Goal: Obtain resource: Obtain resource

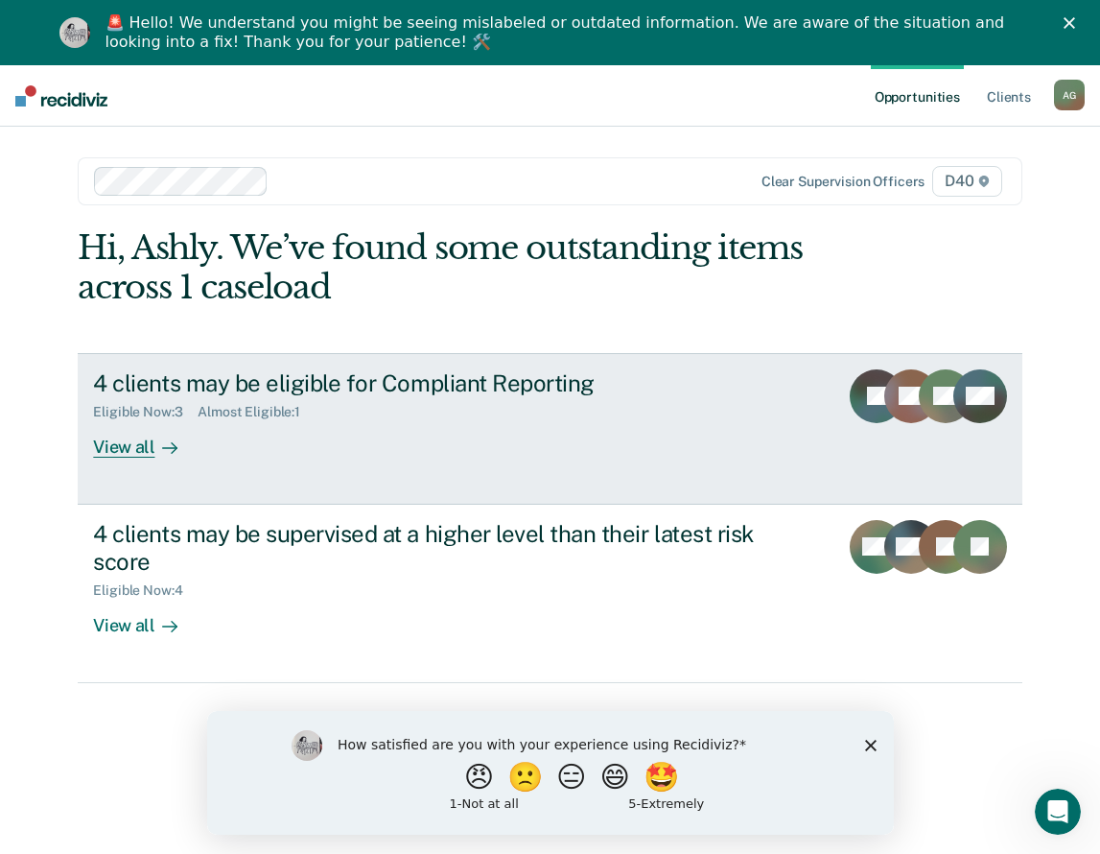
click at [498, 465] on link "4 clients may be eligible for Compliant Reporting Eligible Now : 3 Almost Eligi…" at bounding box center [550, 429] width 944 height 152
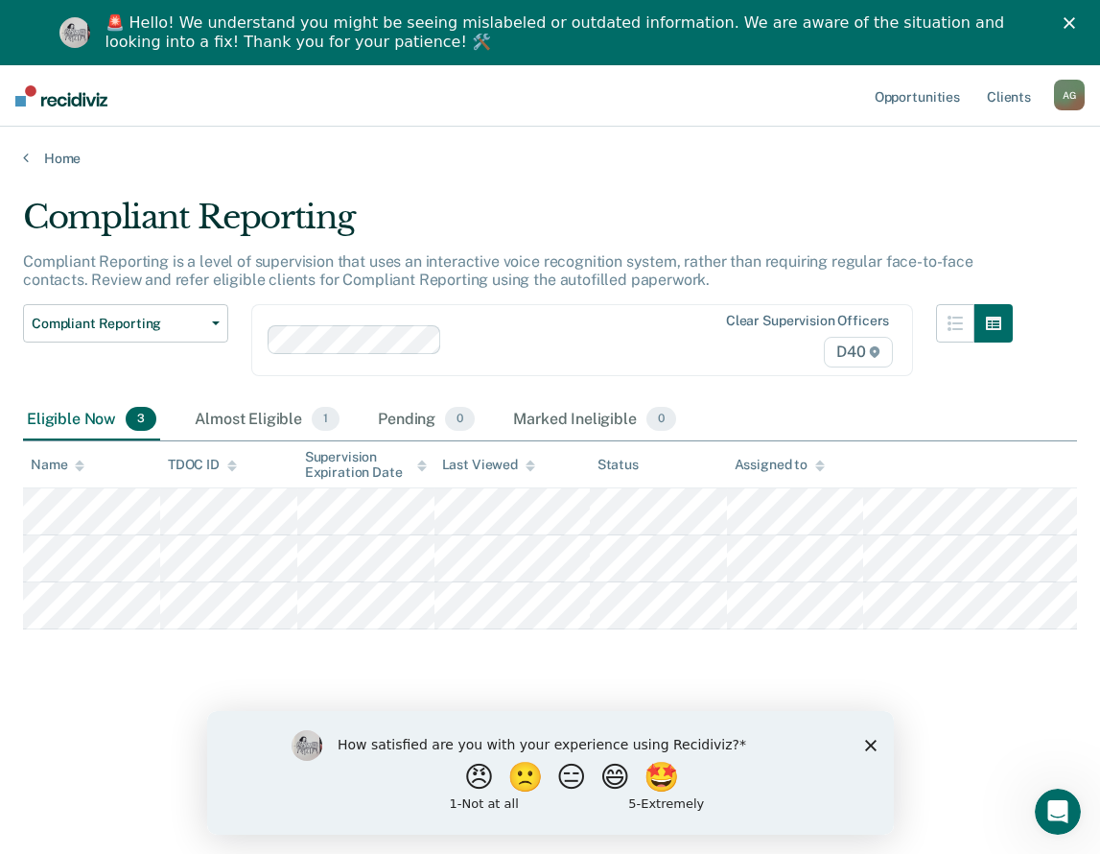
scroll to position [65, 0]
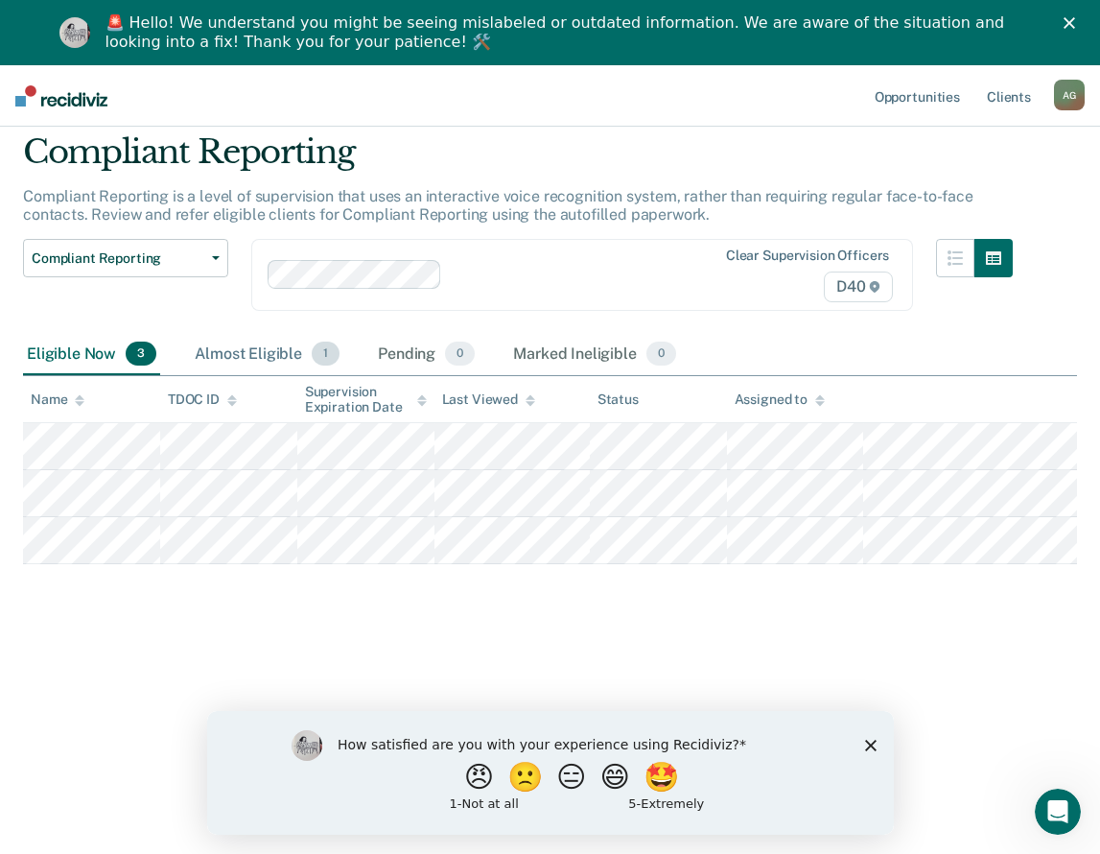
click at [264, 365] on div "Almost Eligible 1" at bounding box center [267, 355] width 153 height 42
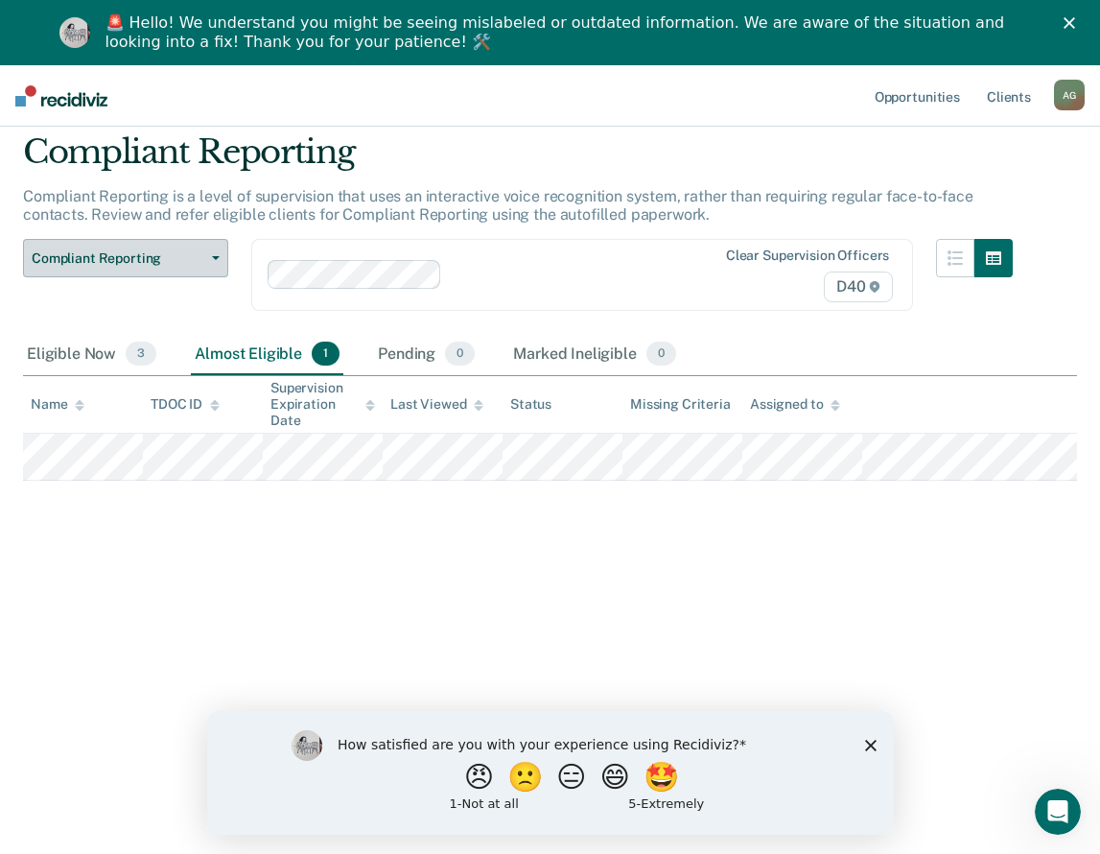
click at [149, 261] on span "Compliant Reporting" at bounding box center [118, 258] width 173 height 16
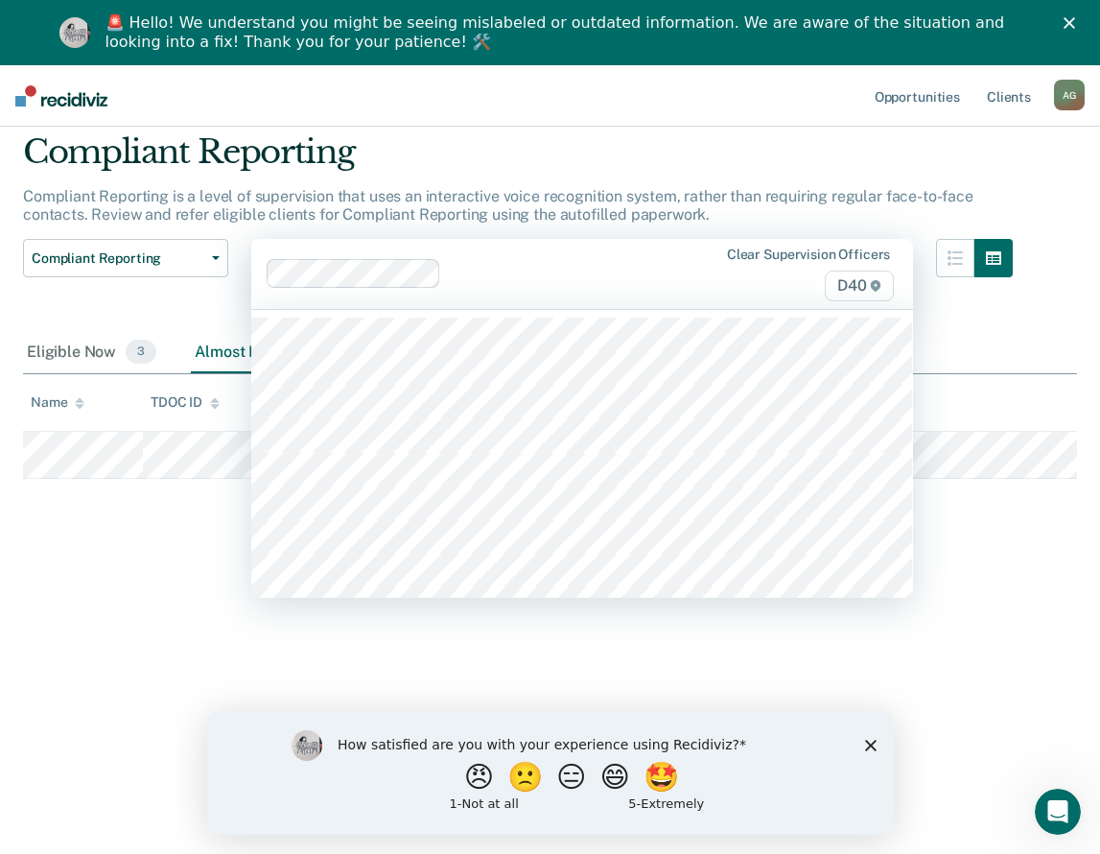
drag, startPoint x: 519, startPoint y: 297, endPoint x: 507, endPoint y: 295, distance: 11.7
click at [518, 297] on div "Clear supervision officers D40" at bounding box center [582, 274] width 662 height 70
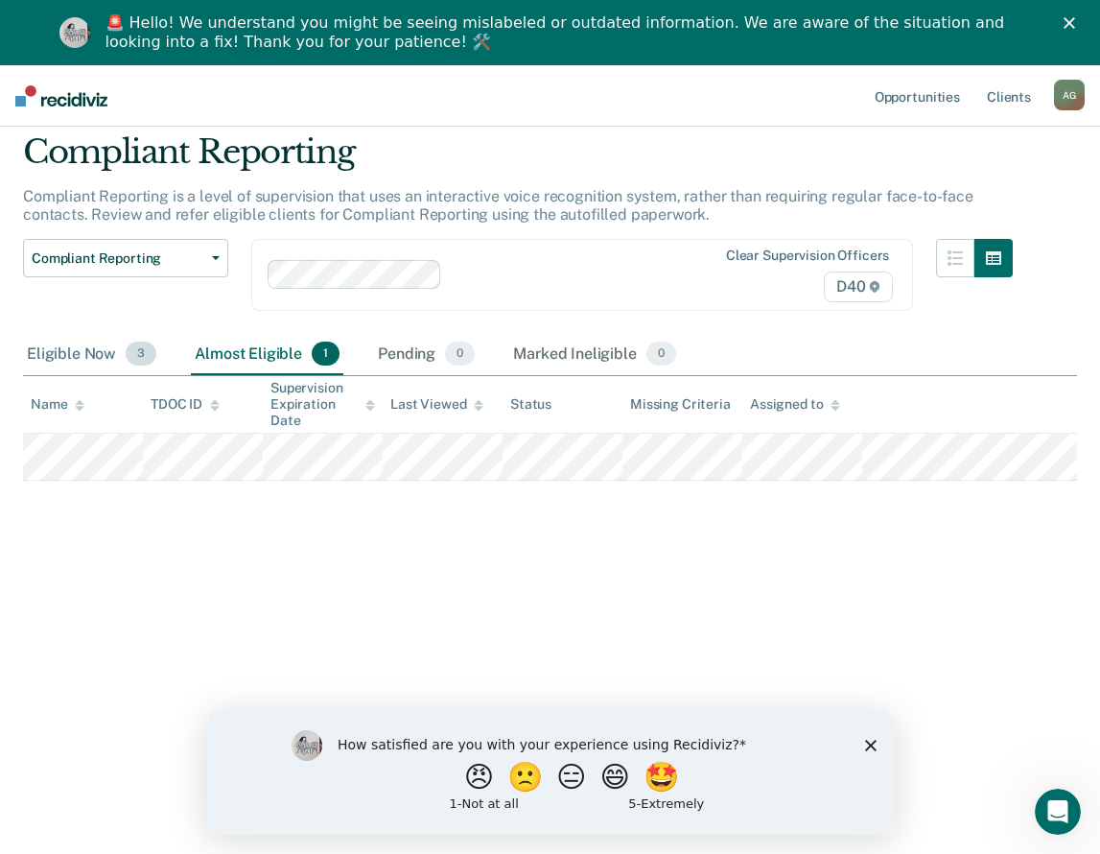
click at [65, 354] on div "Eligible Now 3" at bounding box center [91, 355] width 137 height 42
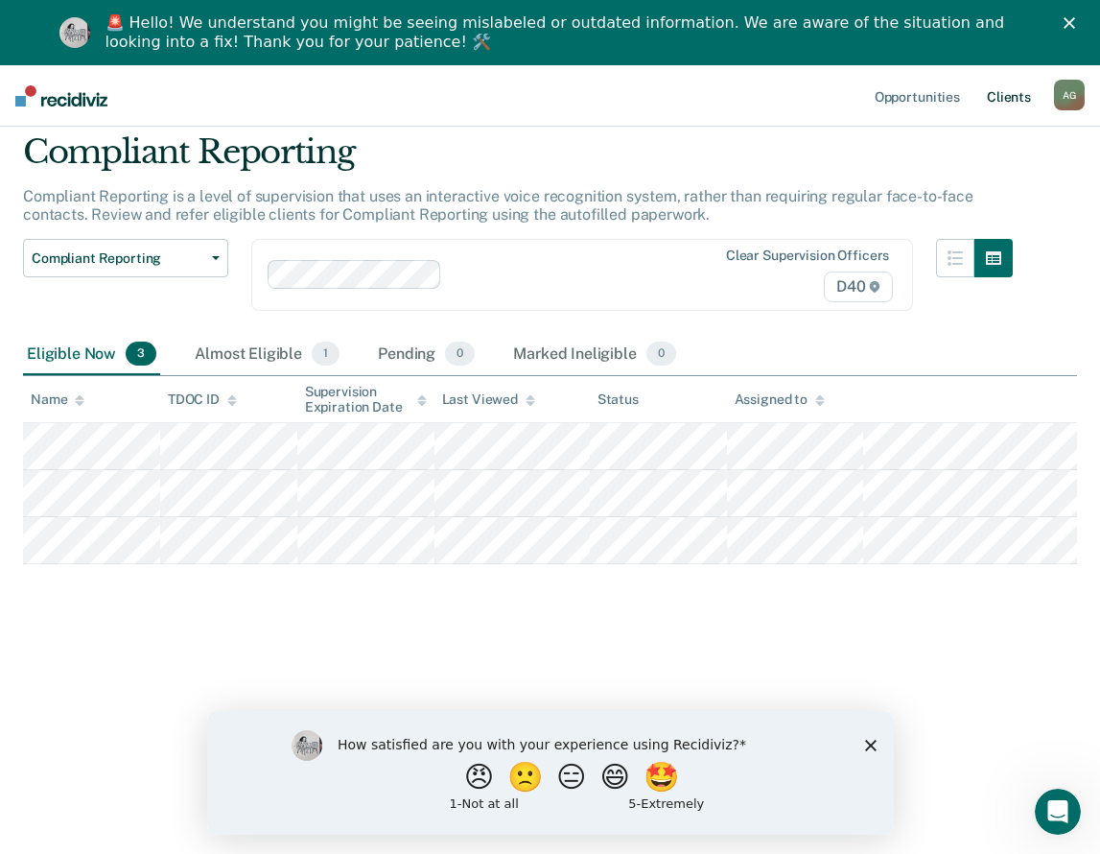
click at [1023, 98] on link "Client s" at bounding box center [1009, 95] width 52 height 61
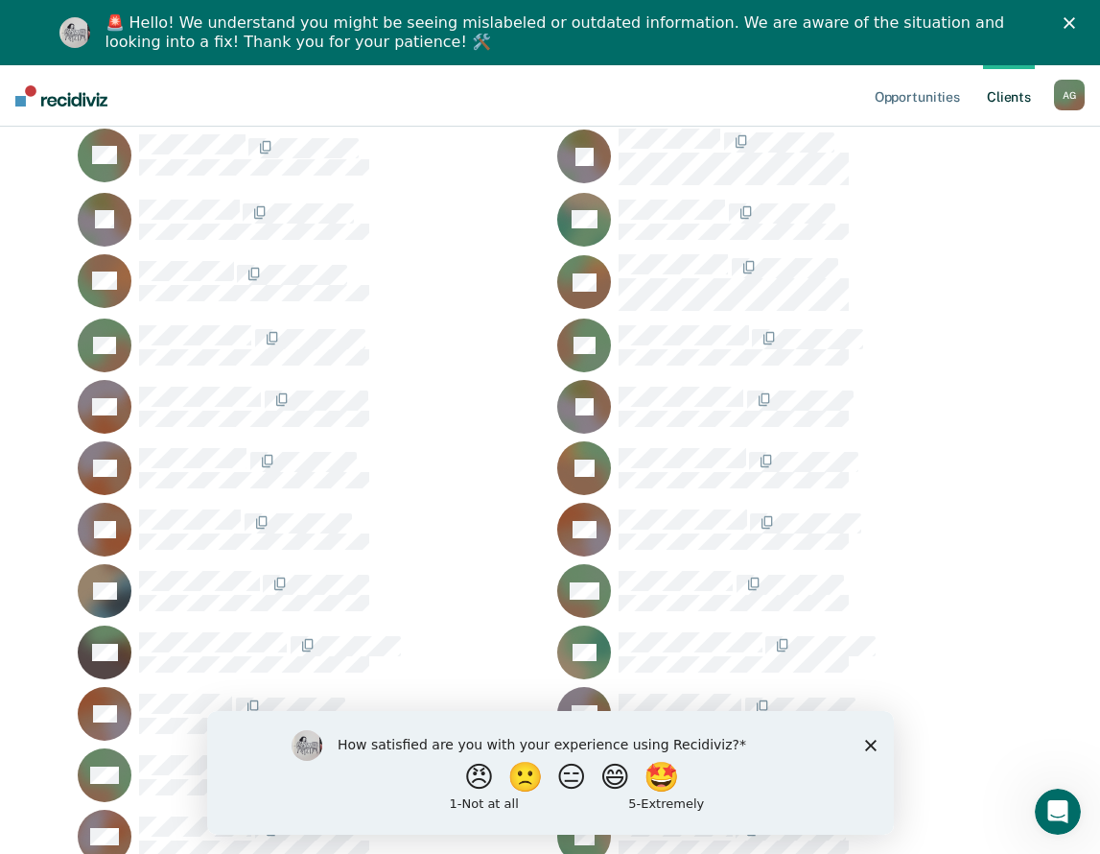
scroll to position [384, 0]
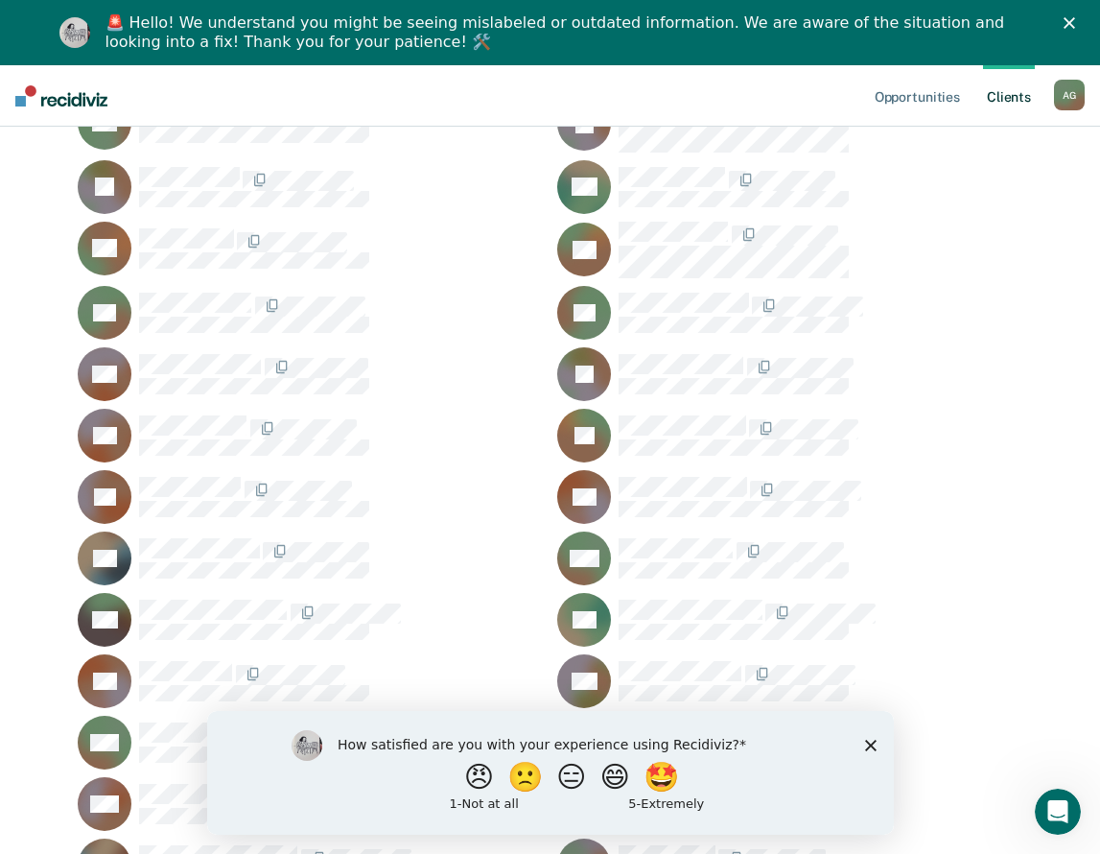
click at [871, 744] on polygon "Close survey" at bounding box center [870, 745] width 12 height 12
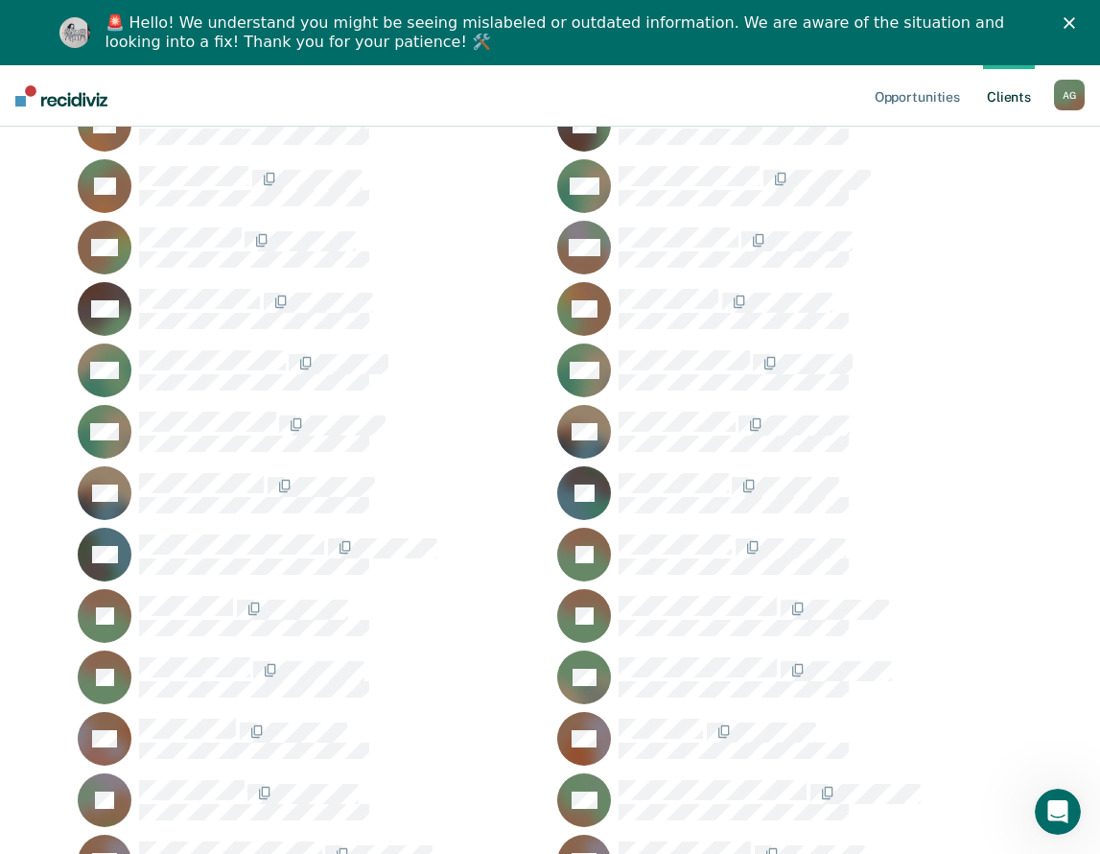
scroll to position [2878, 0]
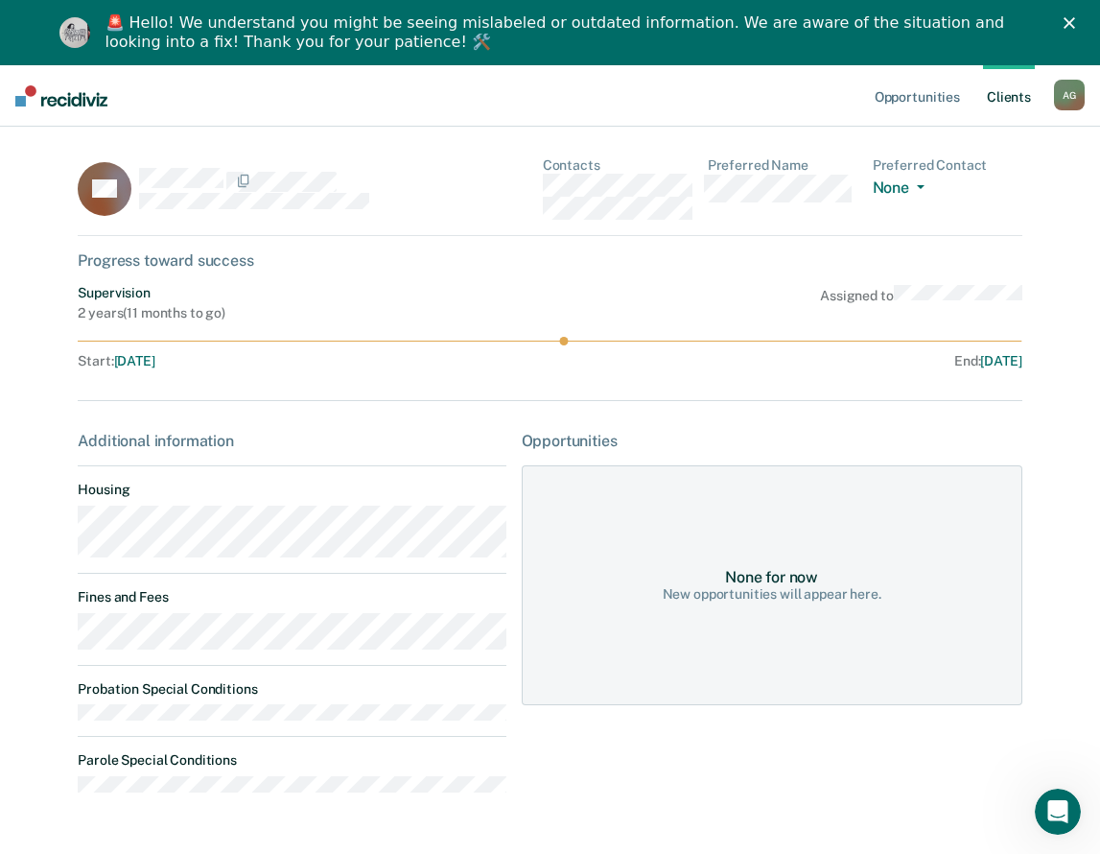
scroll to position [65, 0]
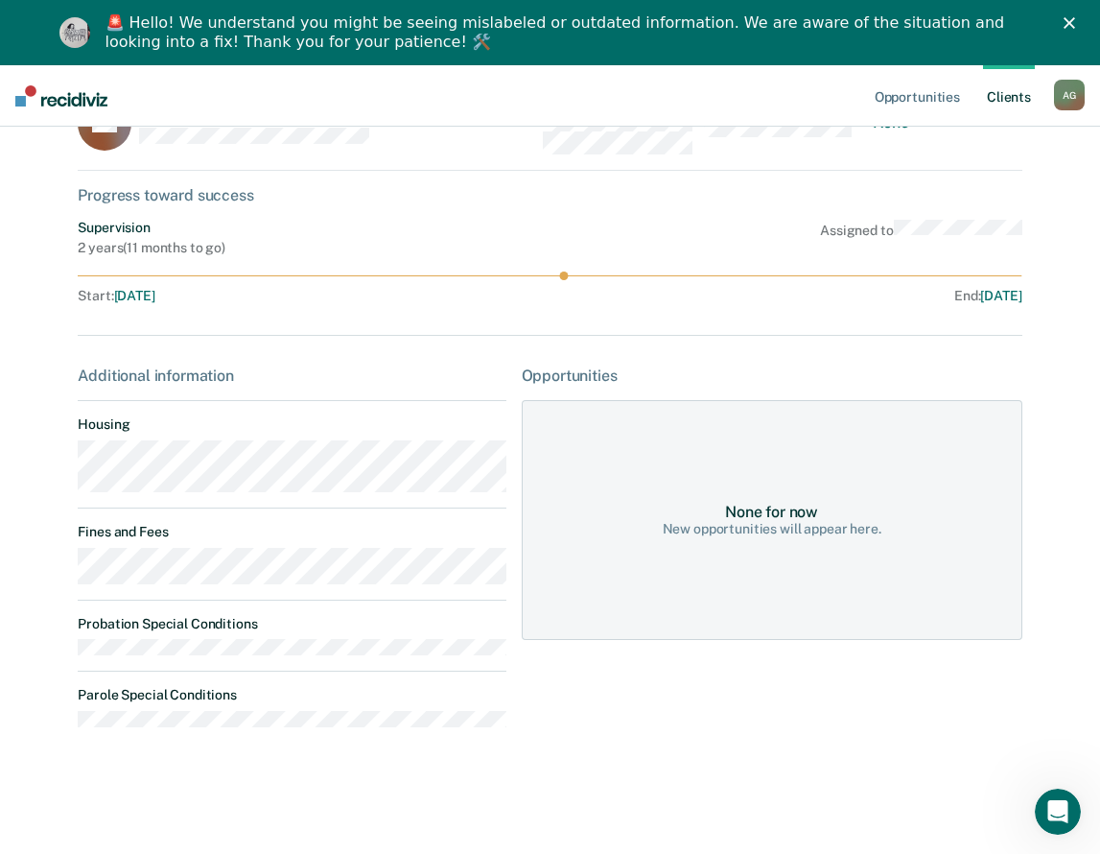
click at [575, 372] on div "Opportunities" at bounding box center [772, 375] width 501 height 18
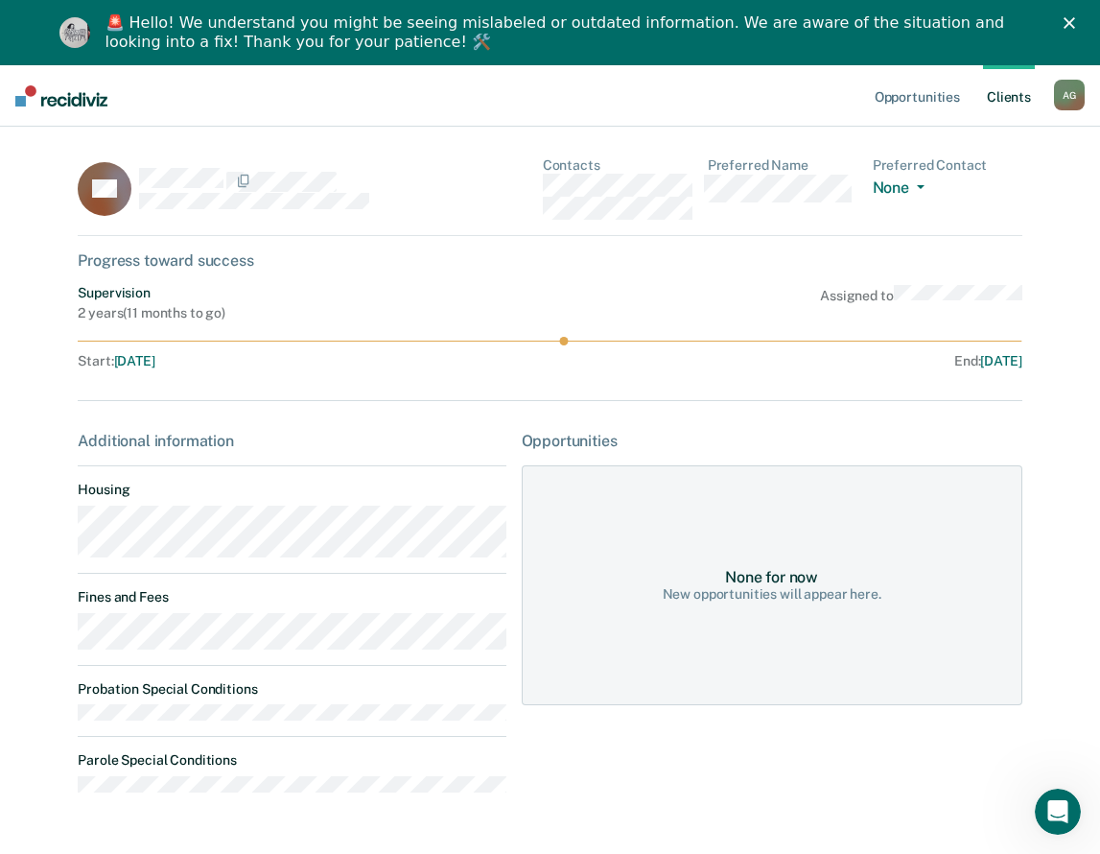
click at [823, 436] on div "Opportunities" at bounding box center [772, 441] width 501 height 18
drag, startPoint x: 588, startPoint y: 506, endPoint x: 599, endPoint y: 513, distance: 12.5
click at [592, 506] on div "None for now New opportunities will appear here." at bounding box center [772, 585] width 501 height 240
drag, startPoint x: 623, startPoint y: 751, endPoint x: 547, endPoint y: 756, distance: 76.9
click at [620, 751] on div "Opportunities None for now New opportunities will appear here." at bounding box center [772, 620] width 501 height 376
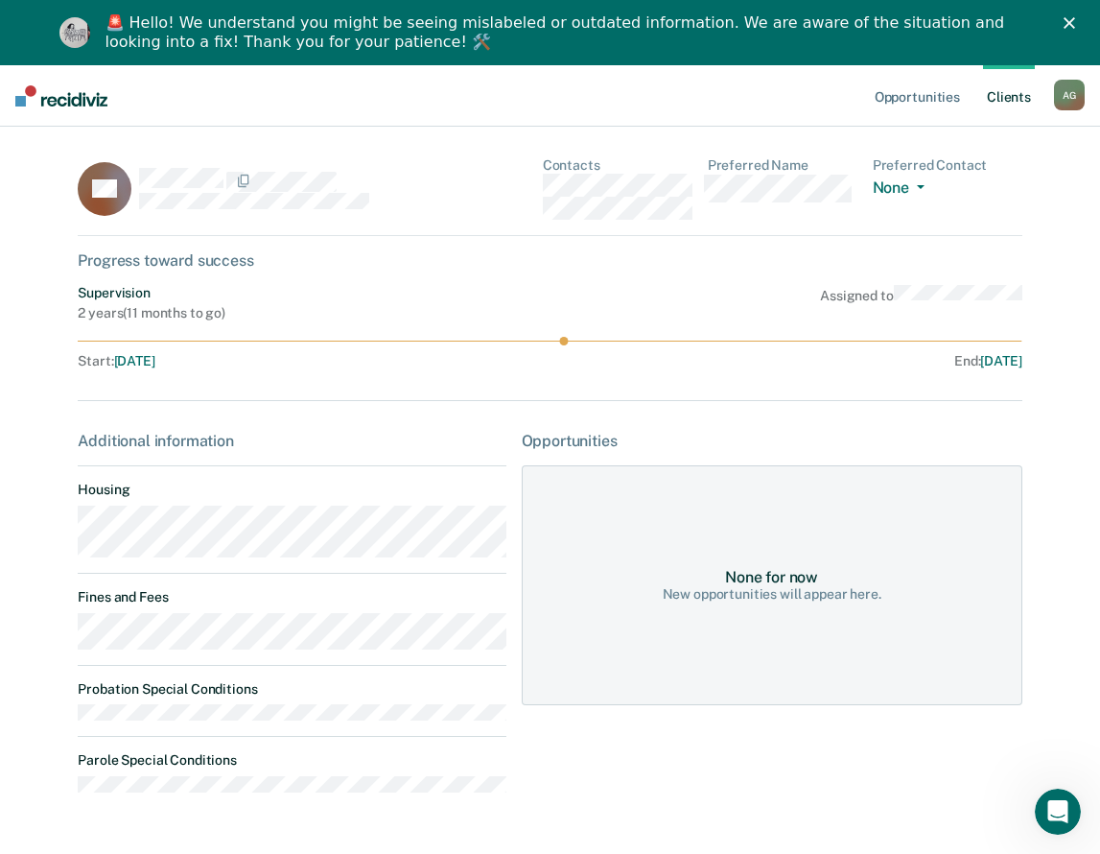
click at [1075, 18] on icon "Close" at bounding box center [1070, 23] width 12 height 12
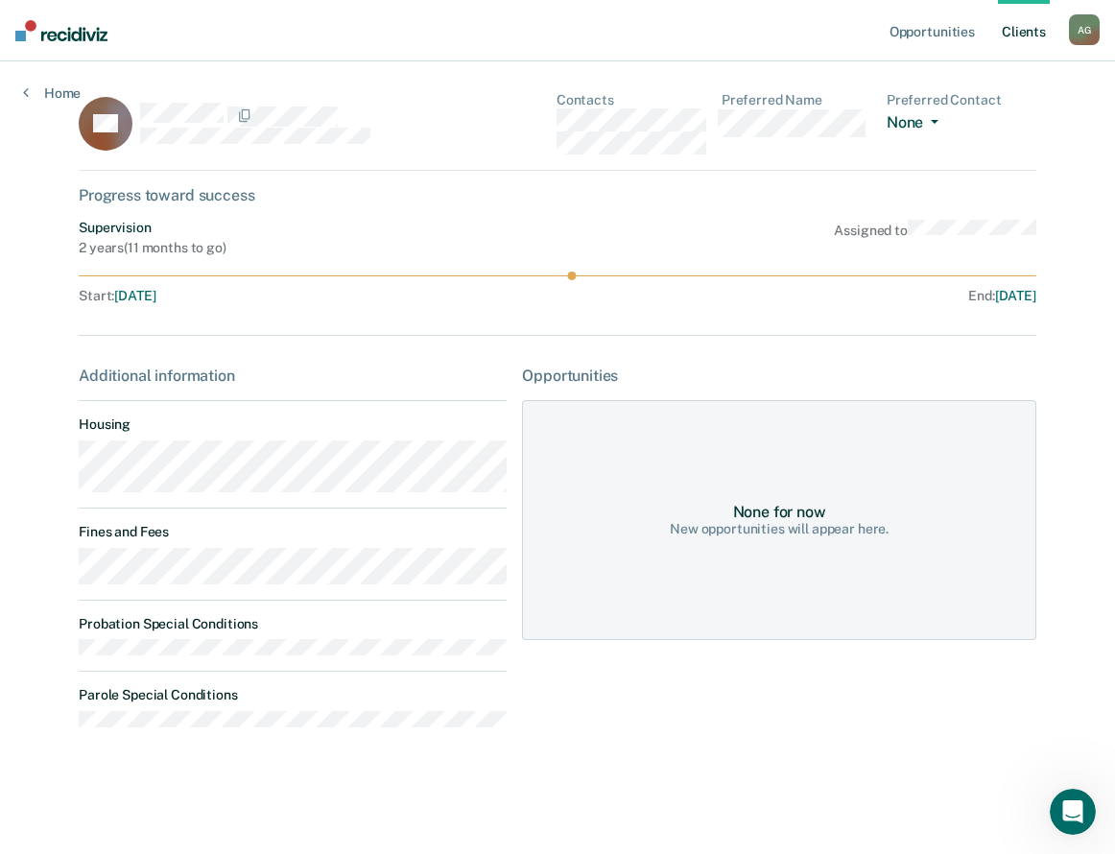
click at [930, 128] on button "None" at bounding box center [915, 124] width 59 height 22
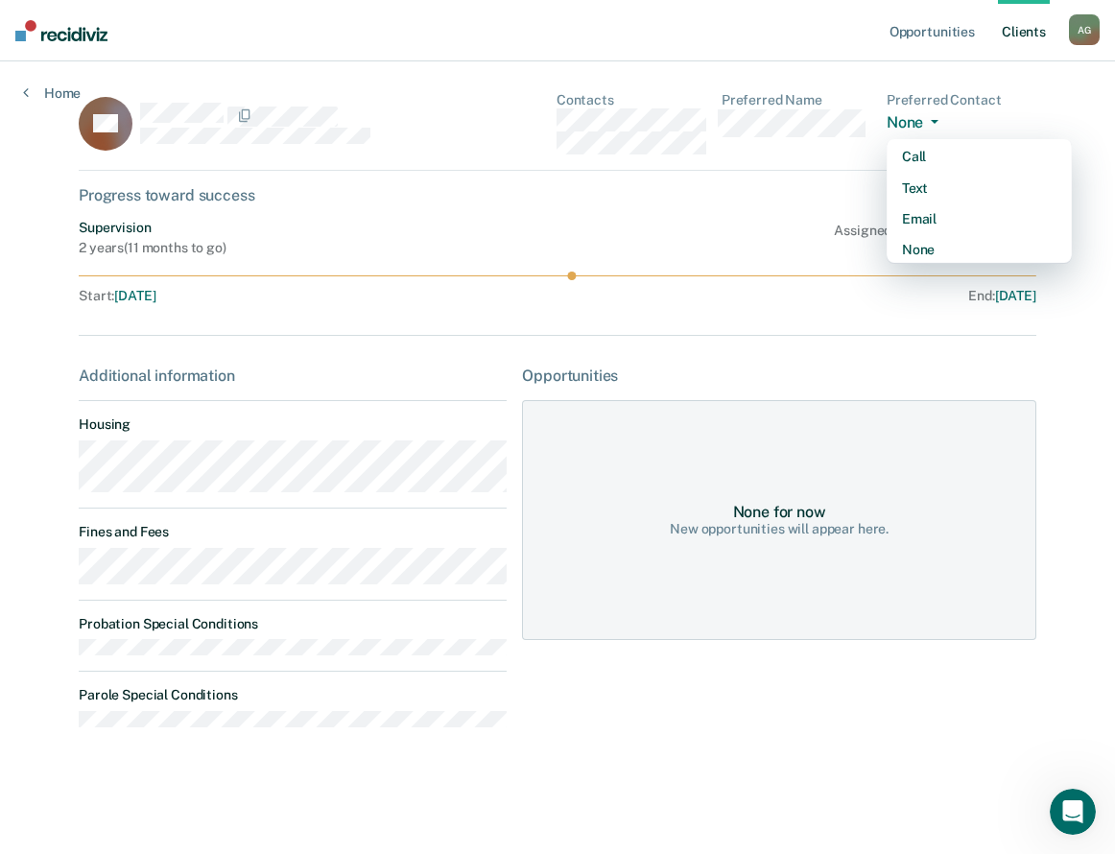
click at [831, 196] on div "Progress toward success" at bounding box center [557, 195] width 957 height 18
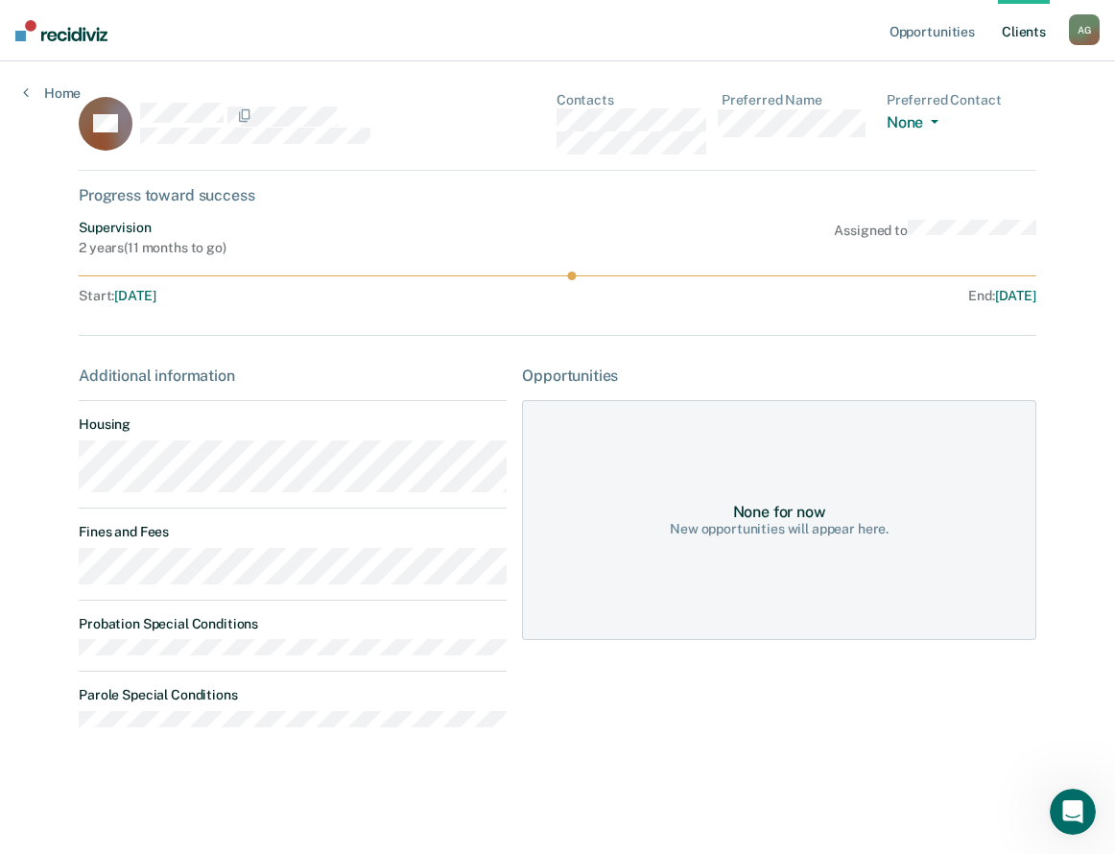
click at [904, 227] on div "Assigned to" at bounding box center [935, 238] width 202 height 36
click at [723, 479] on div "None for now New opportunities will appear here." at bounding box center [779, 520] width 514 height 240
drag, startPoint x: 453, startPoint y: 684, endPoint x: 407, endPoint y: 684, distance: 46.0
click at [449, 684] on dl "Probation Special Conditions Parole Special Conditions" at bounding box center [293, 671] width 428 height 111
click at [251, 432] on dt "Housing" at bounding box center [293, 424] width 428 height 16
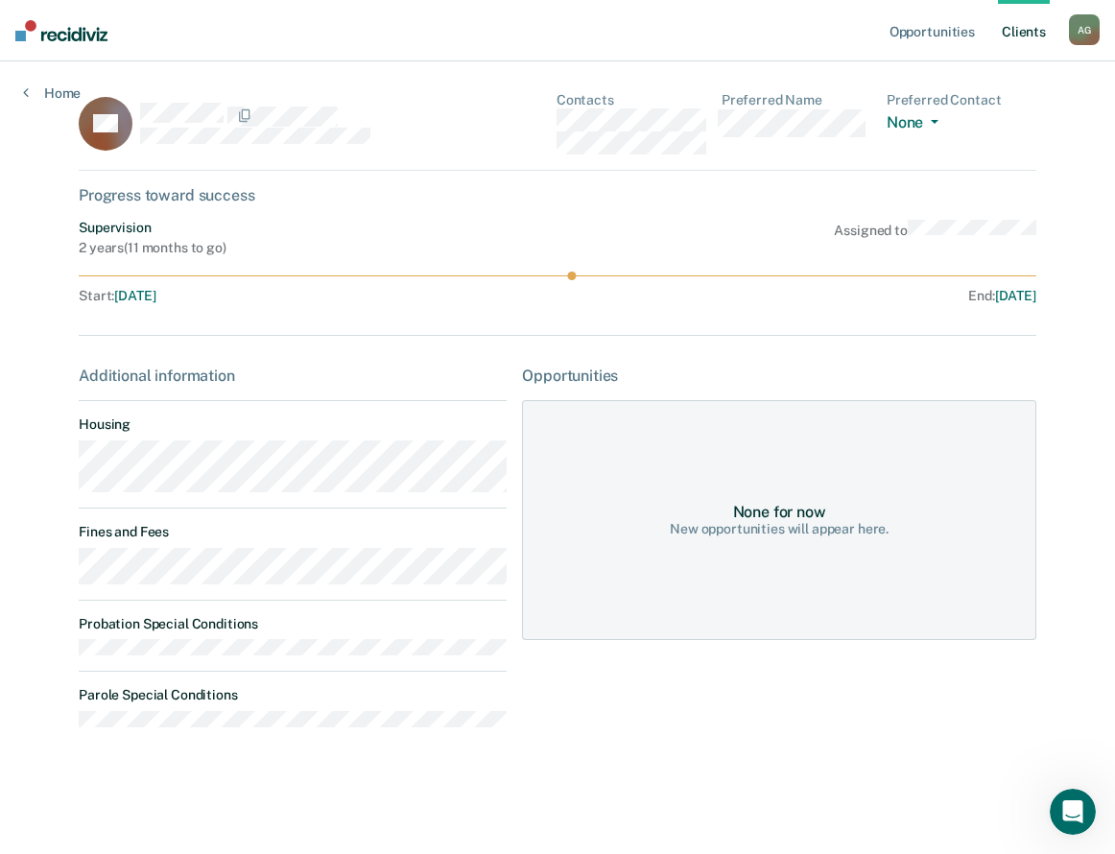
drag, startPoint x: 143, startPoint y: 200, endPoint x: 166, endPoint y: 251, distance: 55.8
click at [143, 201] on div "Progress toward success" at bounding box center [557, 195] width 957 height 18
click at [581, 278] on icon at bounding box center [557, 275] width 957 height 9
click at [42, 86] on link "Home" at bounding box center [52, 92] width 58 height 17
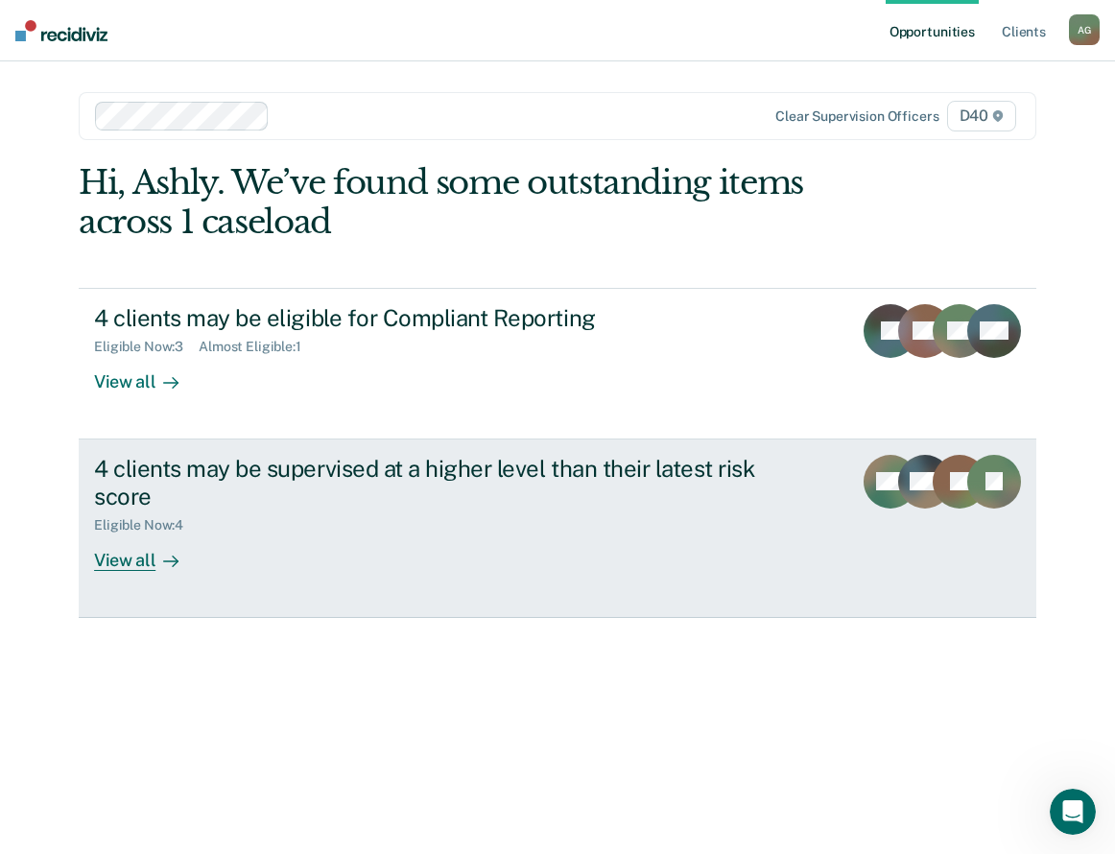
click at [237, 561] on div "4 clients may be supervised at a higher level than their latest risk score Elig…" at bounding box center [453, 513] width 719 height 116
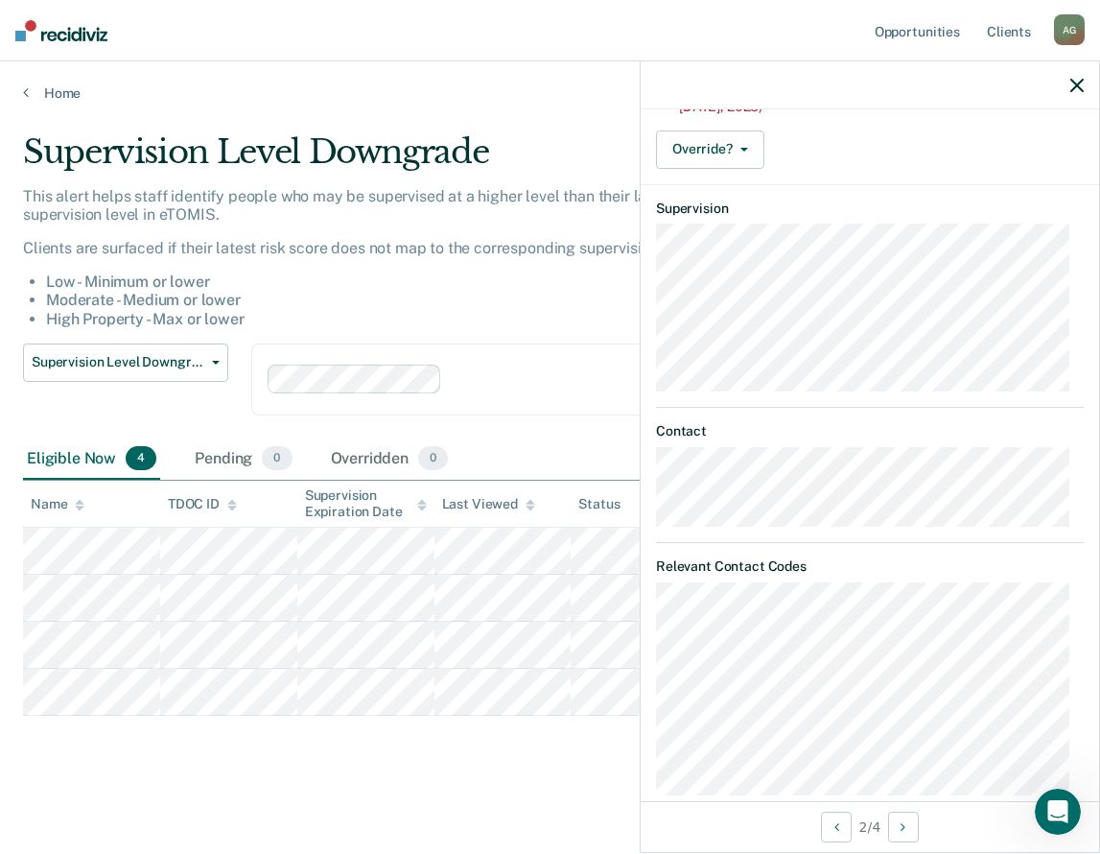
scroll to position [223, 0]
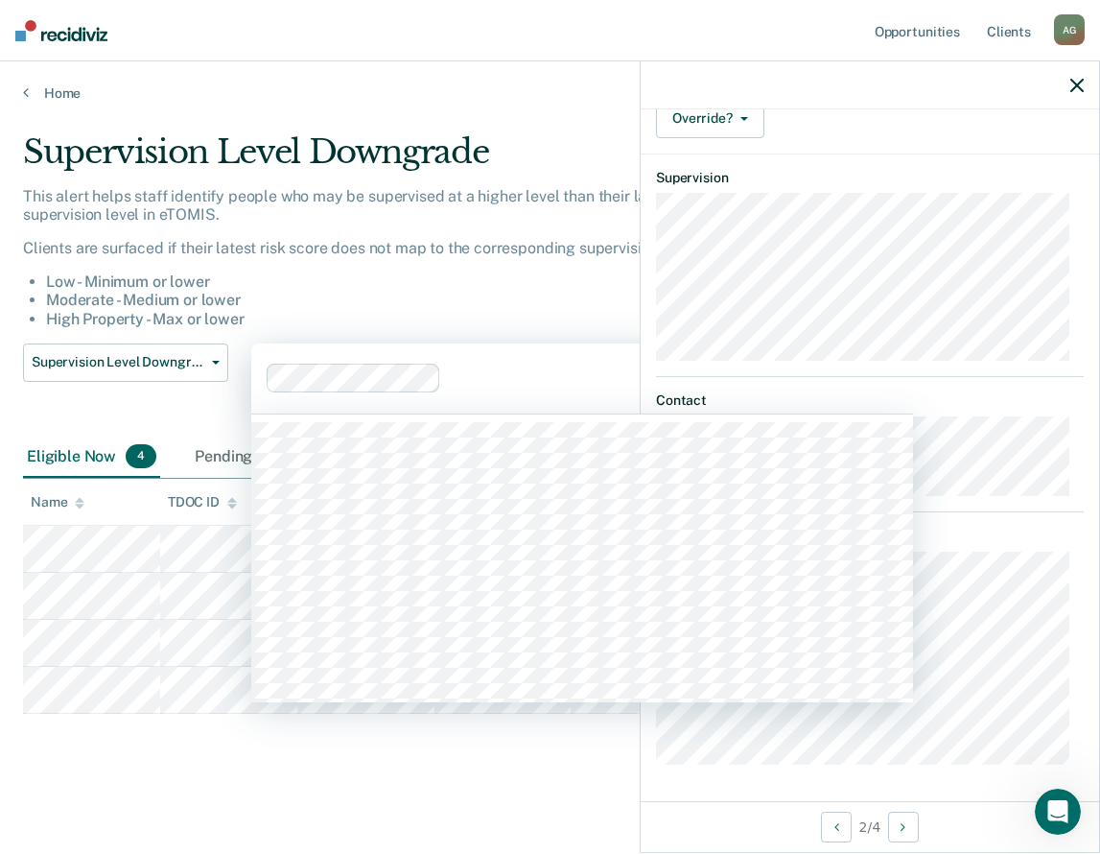
click at [506, 367] on div at bounding box center [578, 378] width 258 height 22
click at [537, 291] on li "Moderate - Medium or lower" at bounding box center [529, 300] width 967 height 18
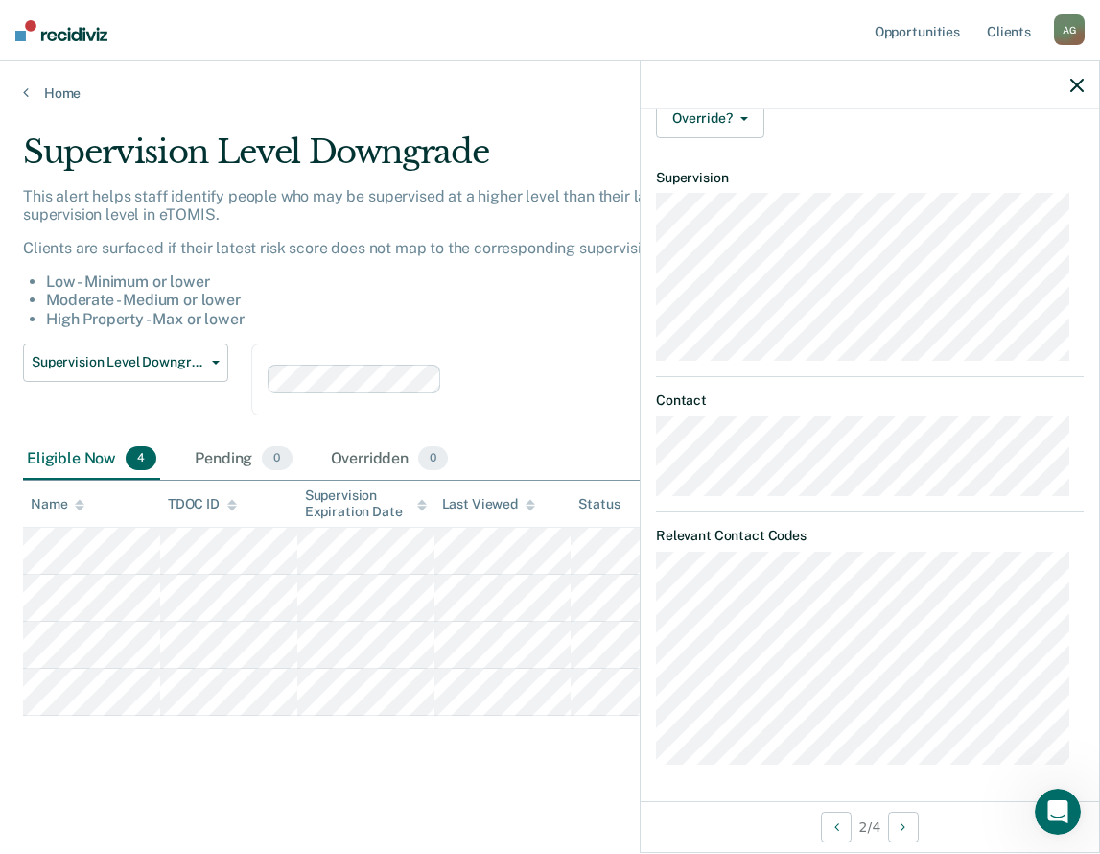
click at [1080, 89] on icon "button" at bounding box center [1077, 85] width 13 height 13
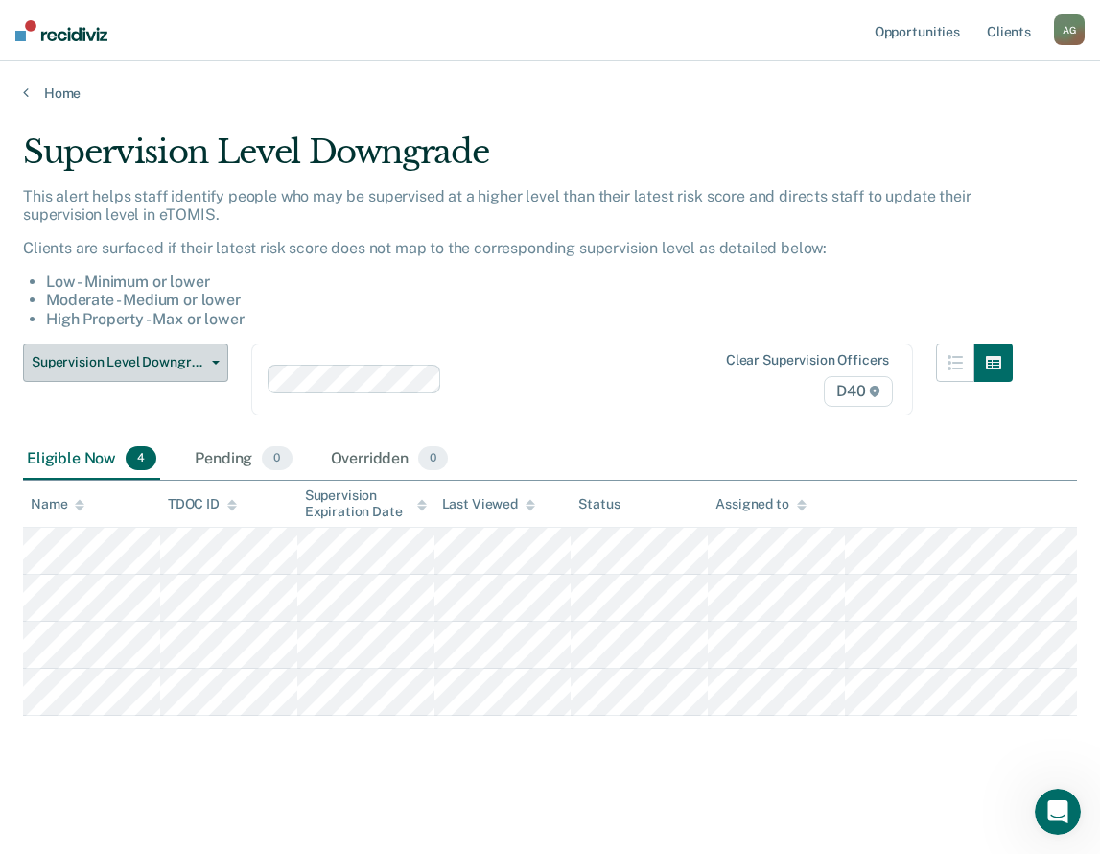
click at [160, 354] on span "Supervision Level Downgrade" at bounding box center [118, 362] width 173 height 16
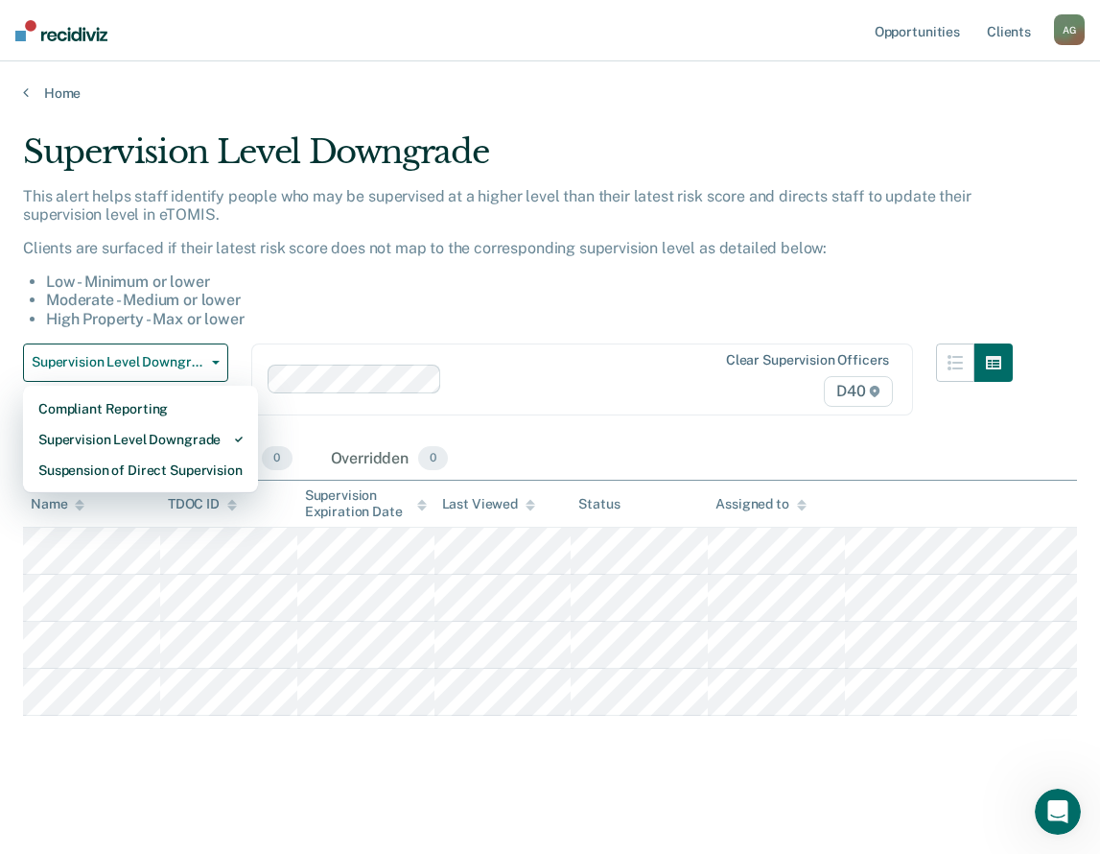
click at [393, 757] on div "Supervision Level Downgrade This alert helps staff identify people who may be s…" at bounding box center [550, 451] width 1054 height 639
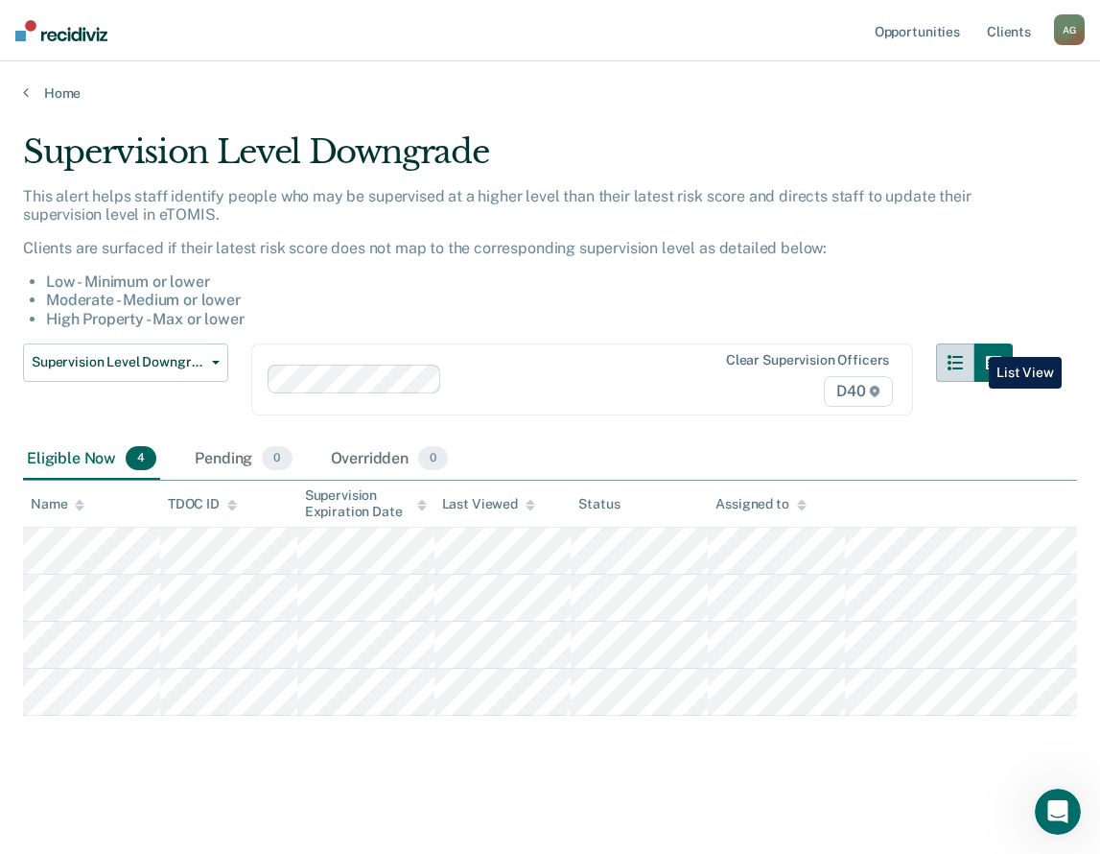
click at [963, 355] on icon "button" at bounding box center [955, 362] width 15 height 15
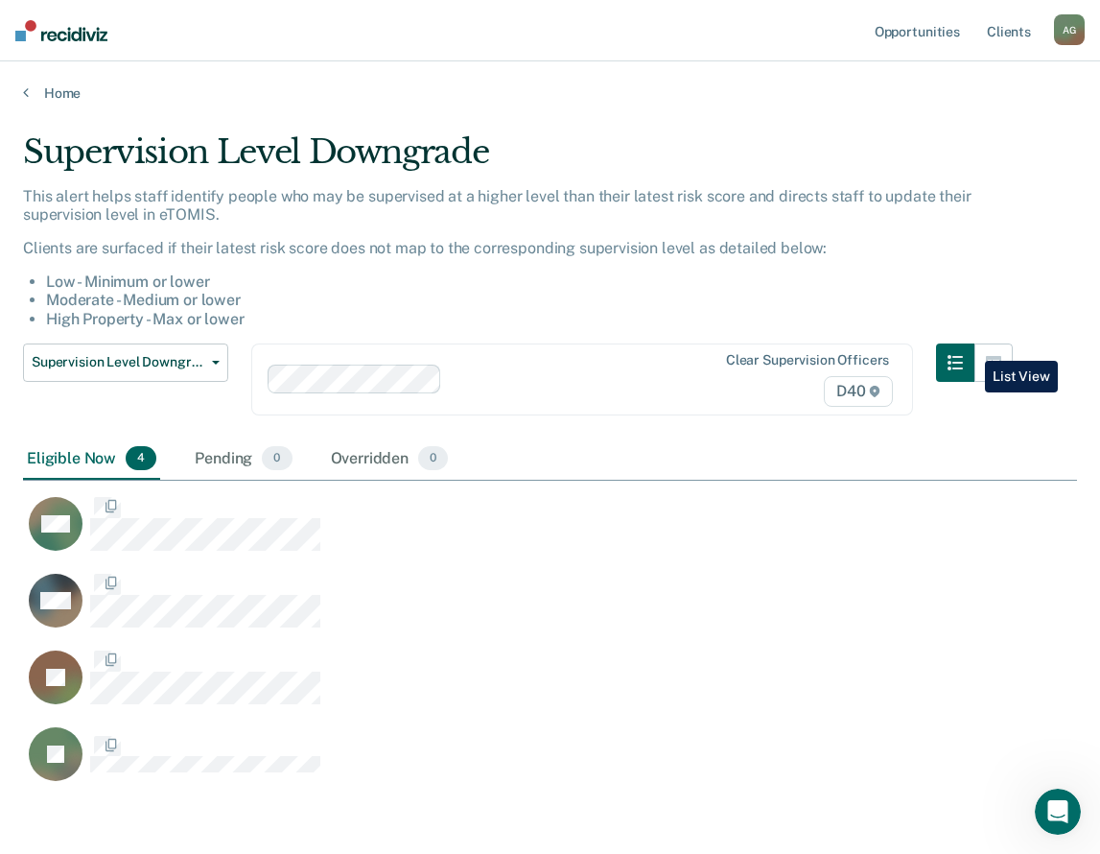
scroll to position [650, 1040]
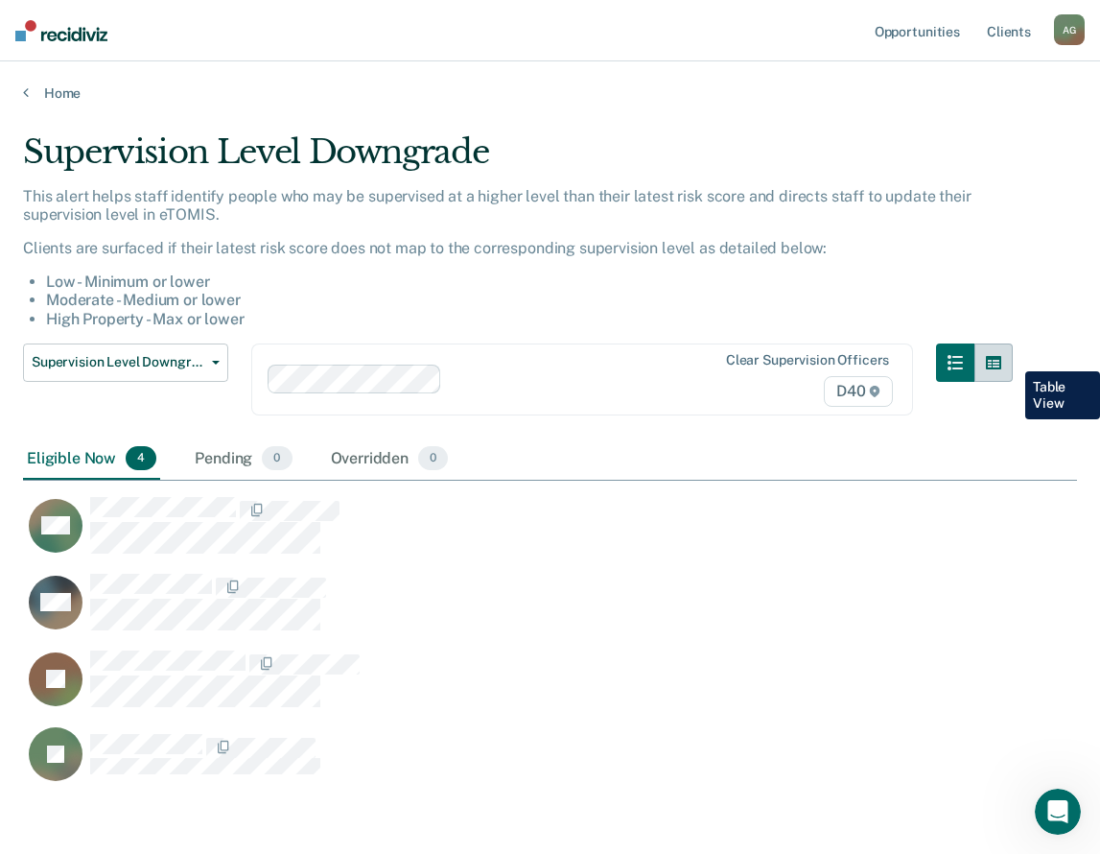
click at [1001, 357] on icon "button" at bounding box center [993, 362] width 15 height 13
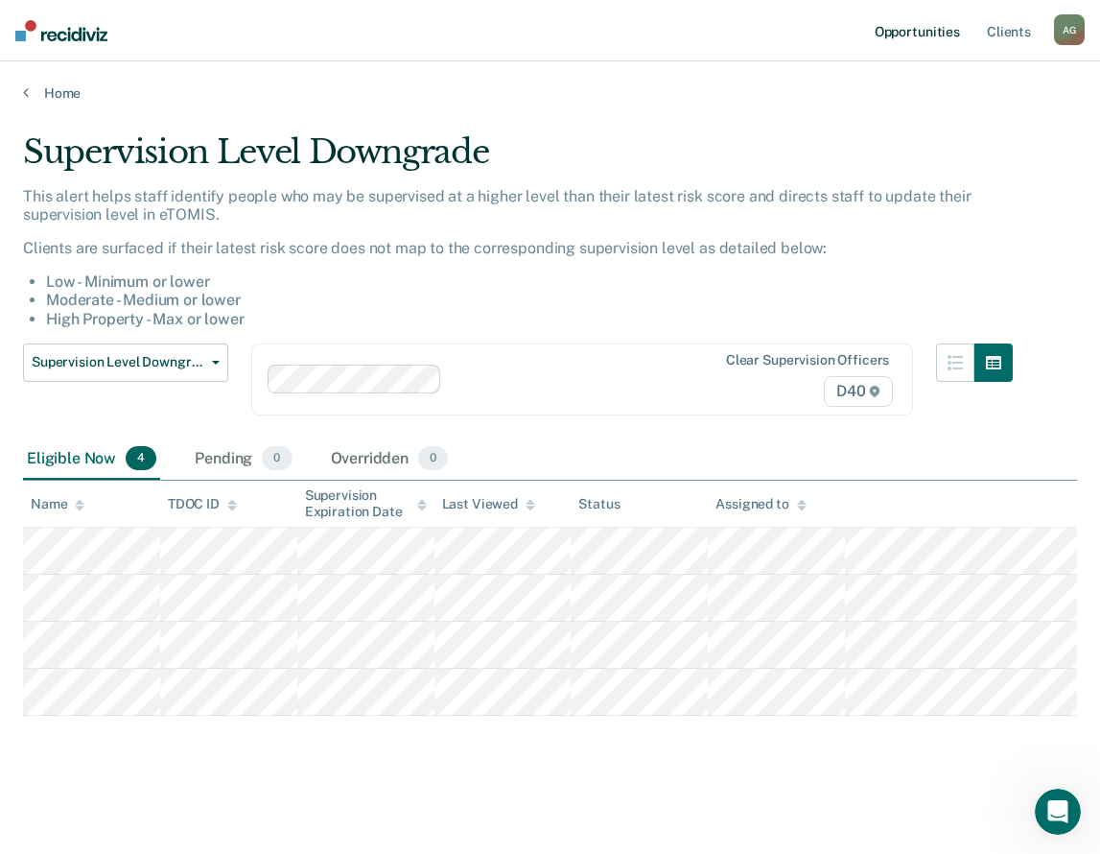
click at [927, 26] on link "Opportunities" at bounding box center [917, 30] width 93 height 61
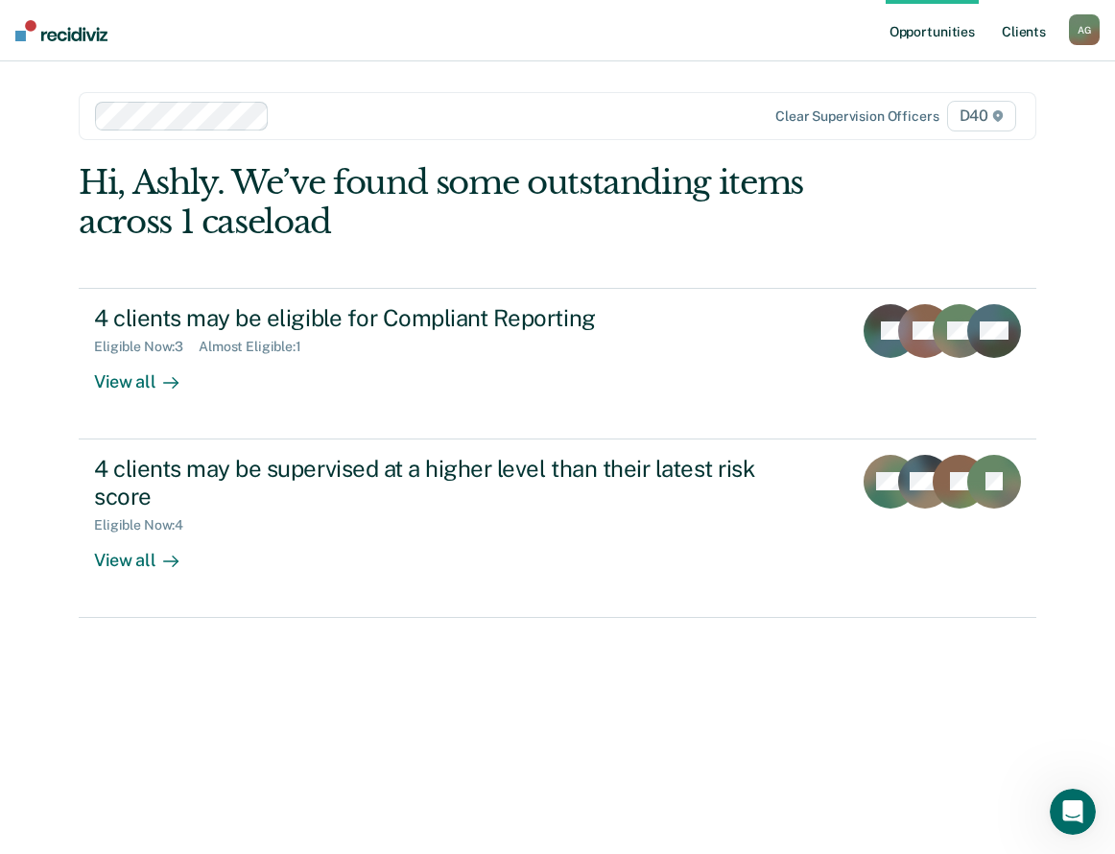
click at [1030, 38] on link "Client s" at bounding box center [1024, 30] width 52 height 61
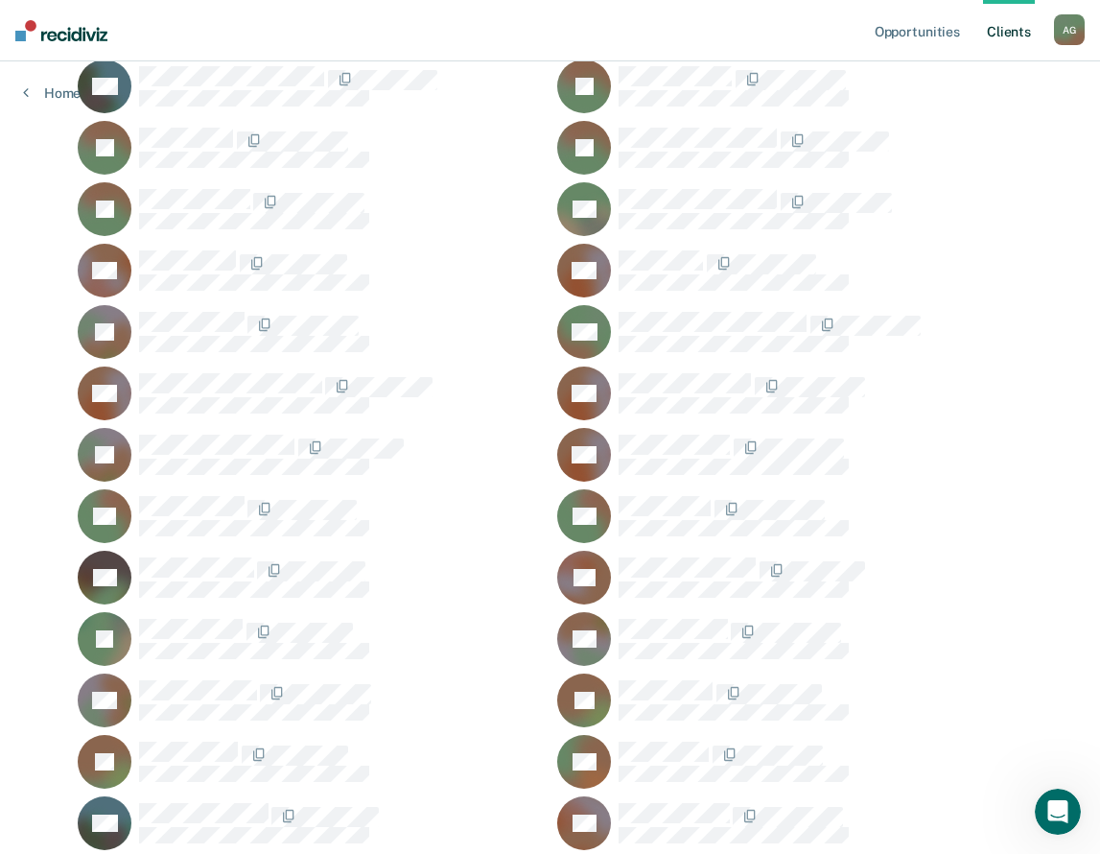
scroll to position [3153, 0]
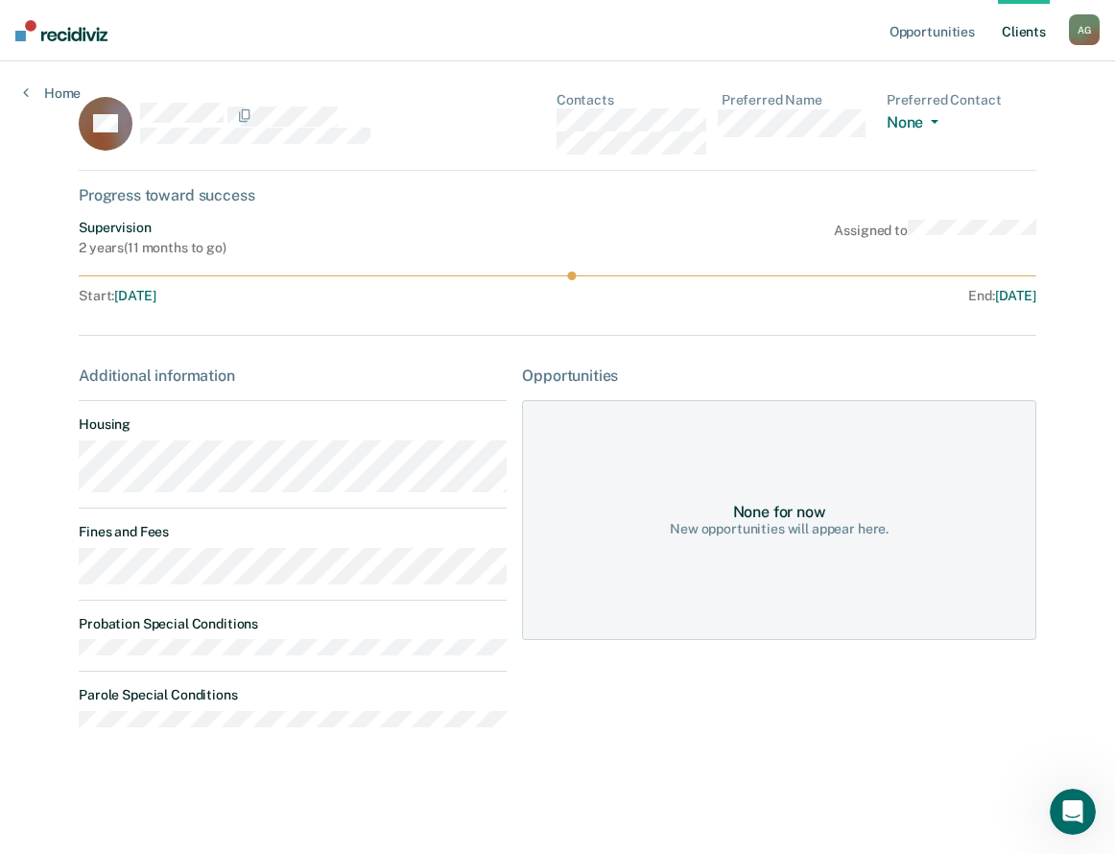
click at [1024, 696] on div "Opportunities None for now New opportunities will appear here." at bounding box center [779, 554] width 514 height 376
click at [1053, 677] on main "CR Contacts Preferred Name Preferred Contact None Call Text Email None Progress…" at bounding box center [557, 434] width 1003 height 746
click at [61, 95] on link "Home" at bounding box center [52, 92] width 58 height 17
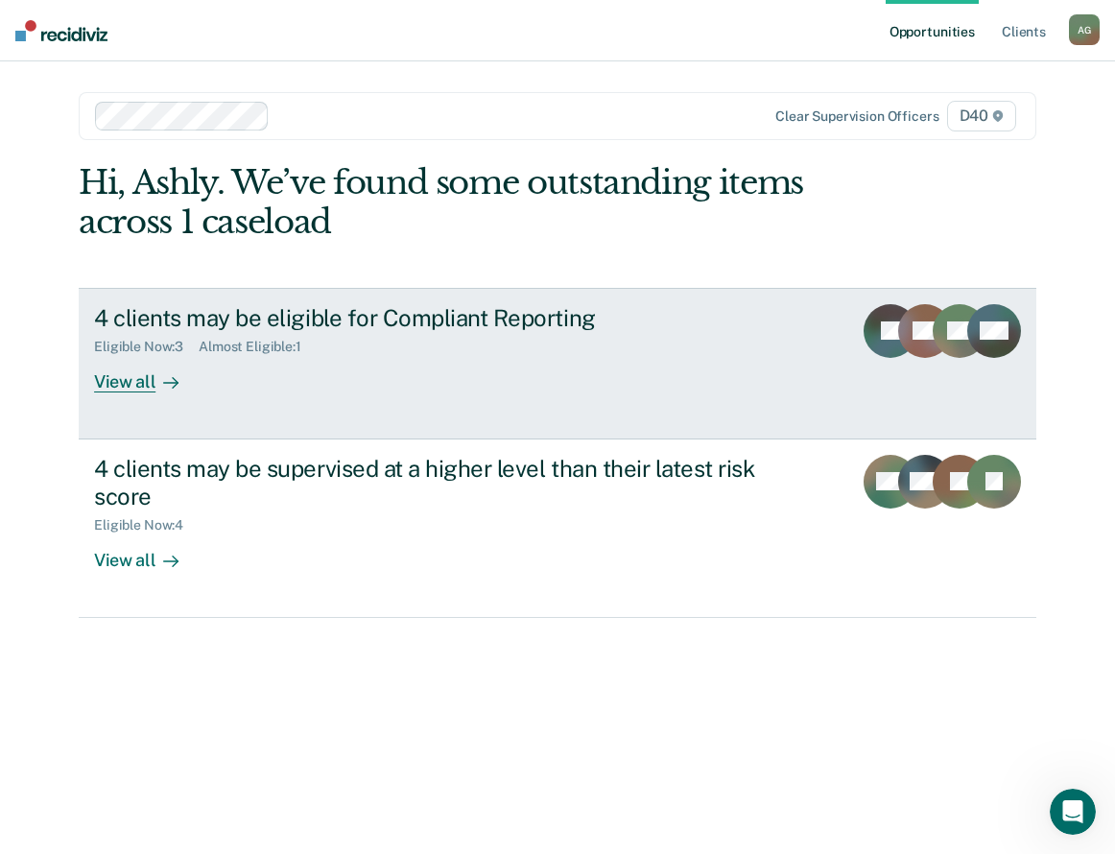
click at [578, 356] on div "4 clients may be eligible for Compliant Reporting Eligible Now : 3 Almost Eligi…" at bounding box center [453, 348] width 719 height 88
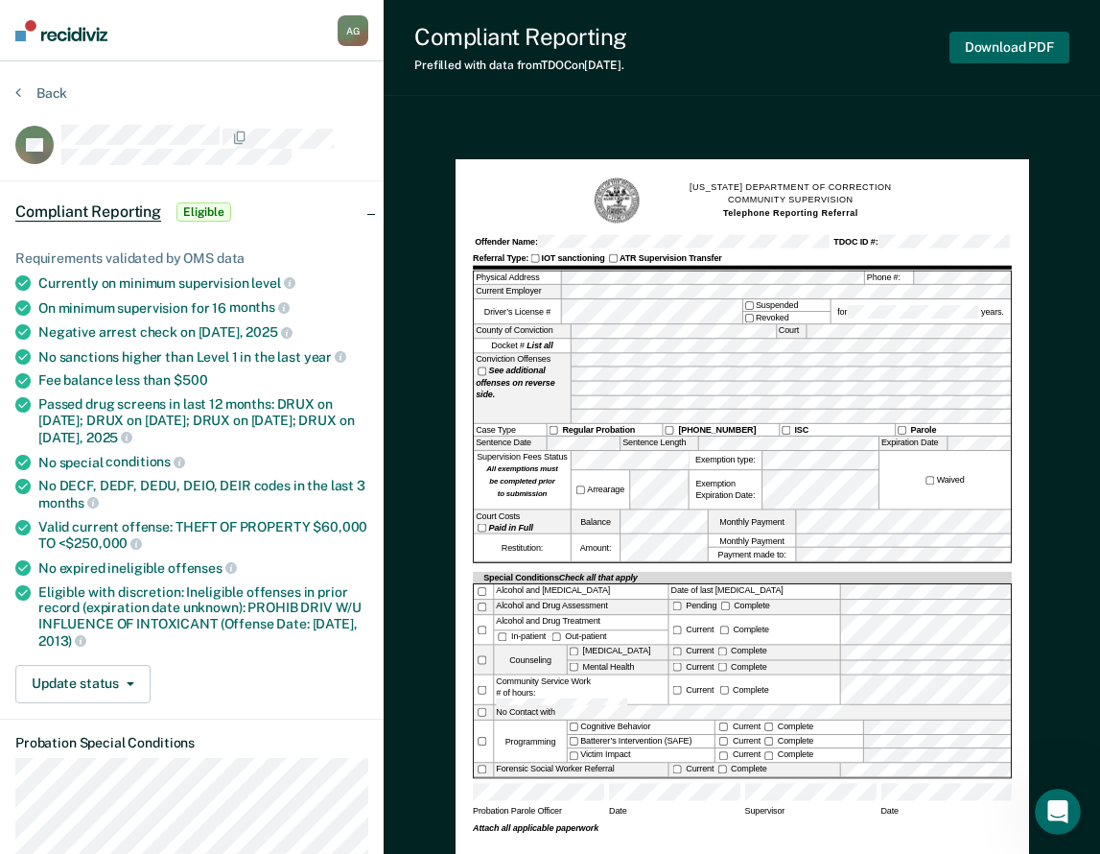
click at [997, 48] on button "Download PDF" at bounding box center [1010, 48] width 120 height 32
